Goal: Find specific page/section

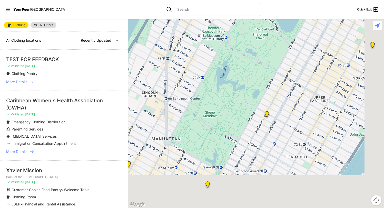
drag, startPoint x: 256, startPoint y: 128, endPoint x: 219, endPoint y: 23, distance: 110.7
click at [220, 23] on div at bounding box center [256, 113] width 256 height 189
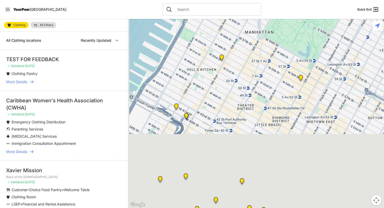
drag, startPoint x: 225, startPoint y: 151, endPoint x: 329, endPoint y: 54, distance: 141.8
click at [329, 54] on div at bounding box center [256, 113] width 256 height 189
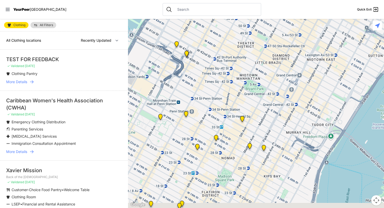
drag, startPoint x: 309, startPoint y: 61, endPoint x: 309, endPoint y: 26, distance: 34.6
click at [309, 26] on div at bounding box center [256, 113] width 256 height 189
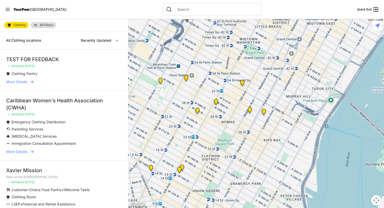
drag, startPoint x: 243, startPoint y: 82, endPoint x: 220, endPoint y: 129, distance: 52.4
click at [239, 88] on img at bounding box center [242, 84] width 6 height 8
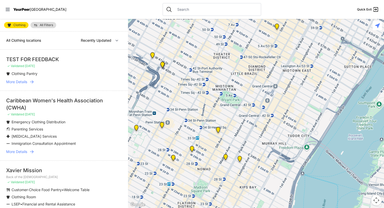
click at [217, 129] on img at bounding box center [218, 131] width 6 height 8
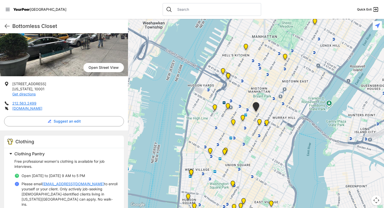
scroll to position [51, 0]
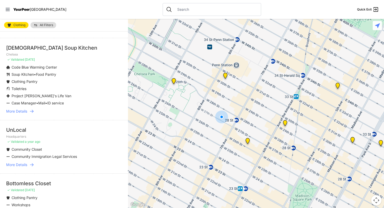
scroll to position [179, 0]
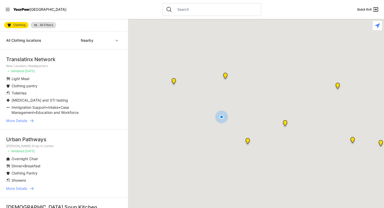
select select "recentlyUpdated"
